Goal: Task Accomplishment & Management: Manage account settings

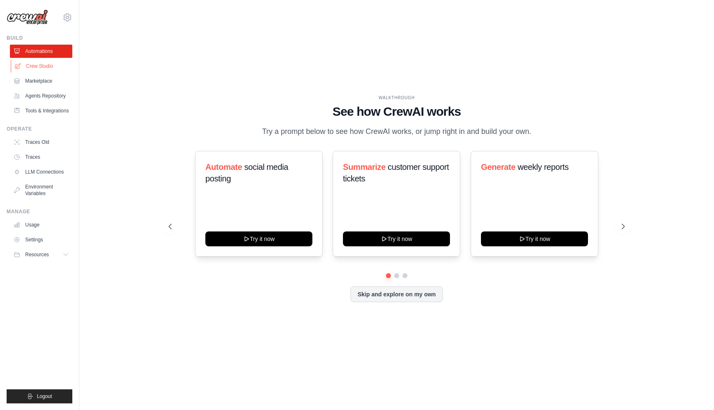
click at [47, 66] on link "Crew Studio" at bounding box center [42, 65] width 62 height 13
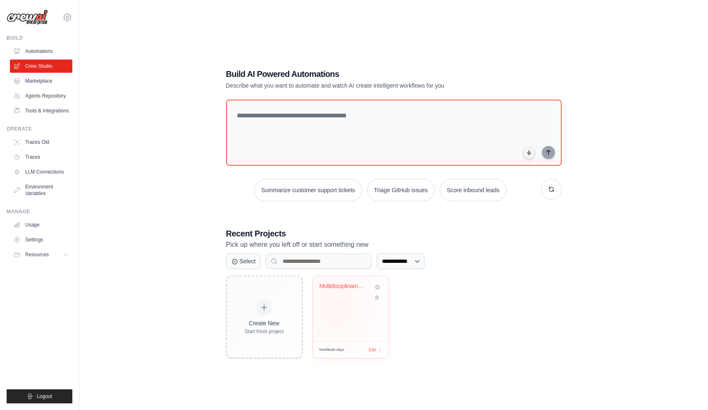
click at [337, 307] on div "Multidisciplinarno resevanje vinars..." at bounding box center [351, 308] width 76 height 65
click at [66, 15] on icon at bounding box center [67, 17] width 10 height 10
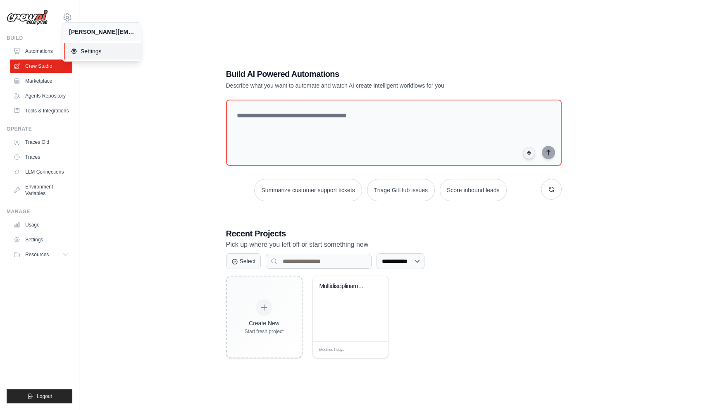
click at [93, 51] on span "Settings" at bounding box center [103, 51] width 65 height 8
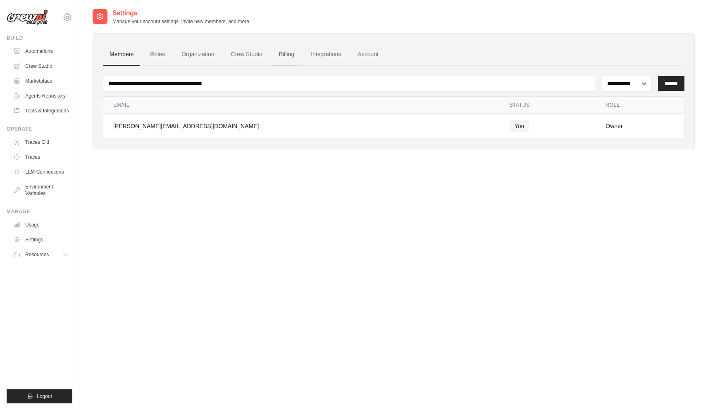
click at [284, 57] on link "Billing" at bounding box center [286, 54] width 29 height 22
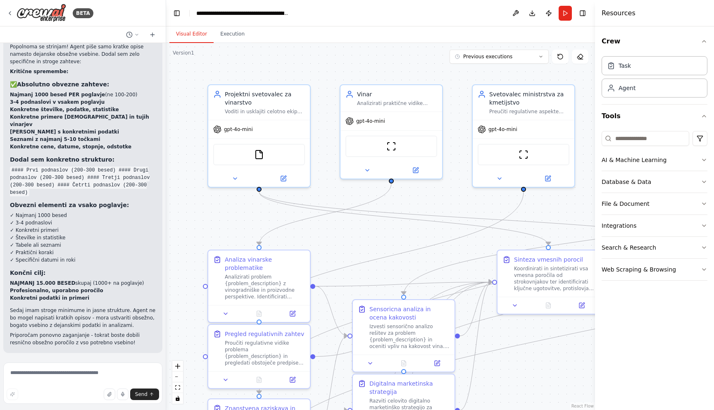
scroll to position [2539, 0]
click at [12, 13] on icon at bounding box center [10, 13] width 7 height 7
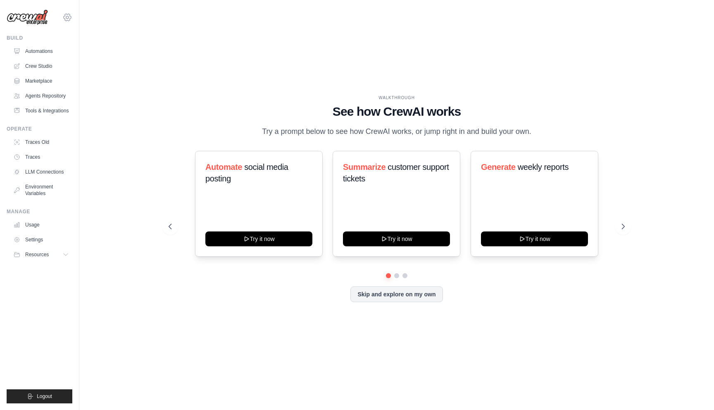
click at [67, 20] on icon at bounding box center [67, 17] width 10 height 10
click at [53, 395] on button "Logout" at bounding box center [40, 396] width 66 height 14
